Goal: Task Accomplishment & Management: Manage account settings

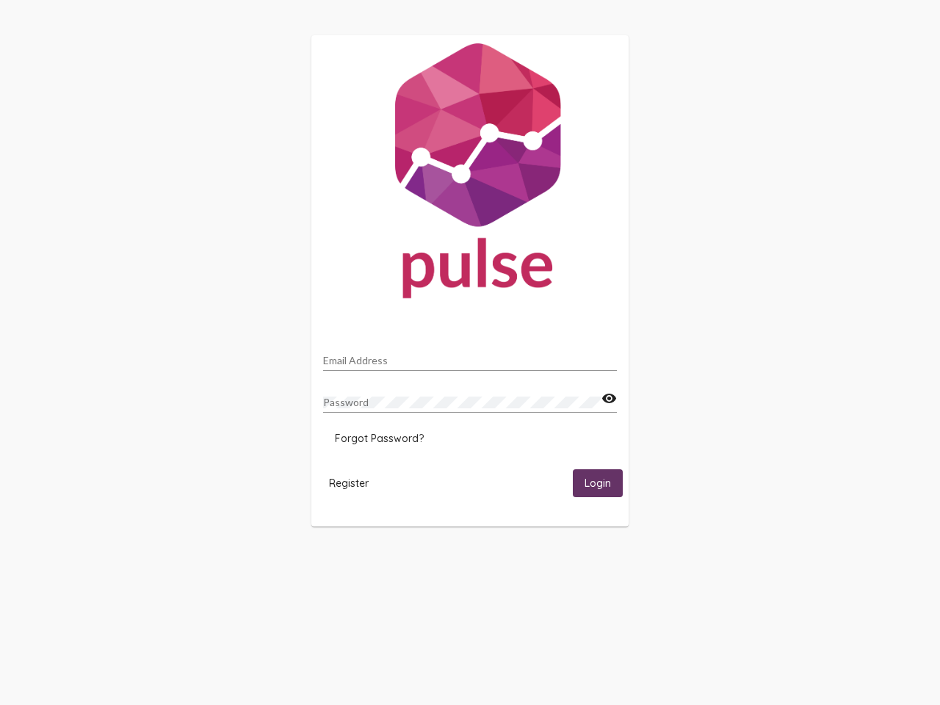
click at [470, 356] on input "Email Address" at bounding box center [470, 361] width 294 height 12
click at [609, 399] on mat-icon "visibility" at bounding box center [608, 399] width 15 height 18
click at [379, 438] on span "Forgot Password?" at bounding box center [379, 438] width 89 height 13
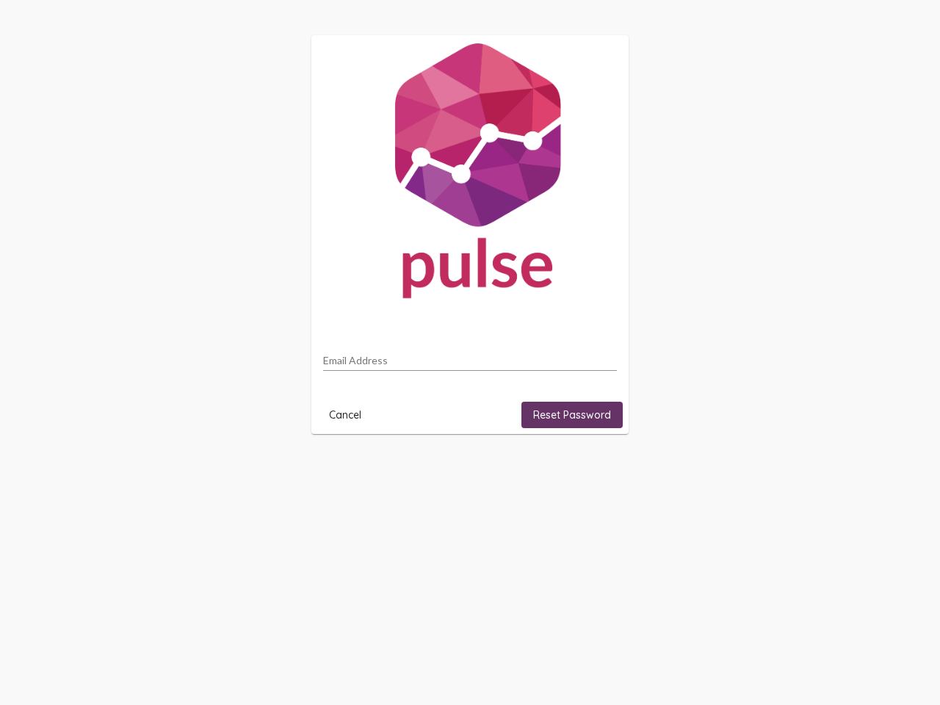
click at [349, 469] on html "Email Address Cancel Reset Password" at bounding box center [470, 234] width 940 height 469
click at [598, 469] on html "Email Address Cancel Reset Password" at bounding box center [470, 234] width 940 height 469
